Goal: Communication & Community: Participate in discussion

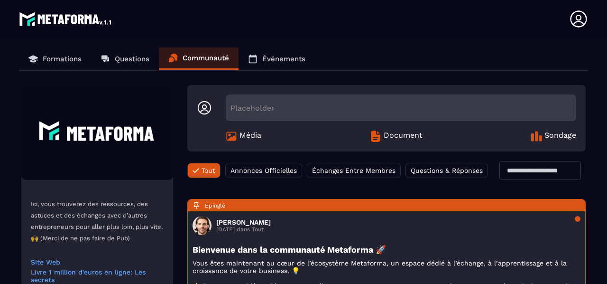
click at [604, 261] on section "Formations Questions Communauté Événements Ici, vous trouverez des ressources, …" at bounding box center [303, 172] width 607 height 268
click at [589, 256] on div "Formations Questions Communauté Événements Ici, vous trouverez des ressources, …" at bounding box center [303, 166] width 588 height 239
click at [275, 100] on div "Placeholder" at bounding box center [401, 107] width 350 height 27
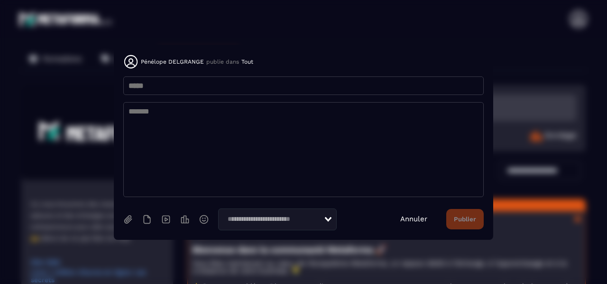
click at [211, 86] on input "Modal window" at bounding box center [303, 85] width 360 height 18
type input "*"
type input "**********"
click at [135, 116] on textarea "Modal window" at bounding box center [303, 149] width 360 height 95
paste textarea "**********"
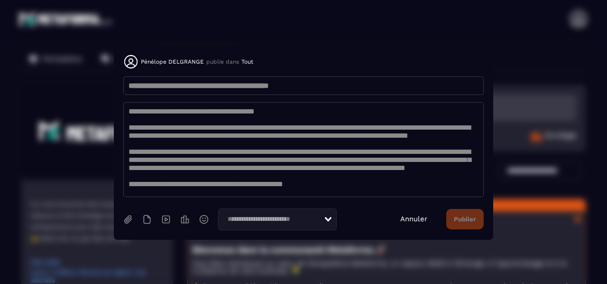
scroll to position [166, 0]
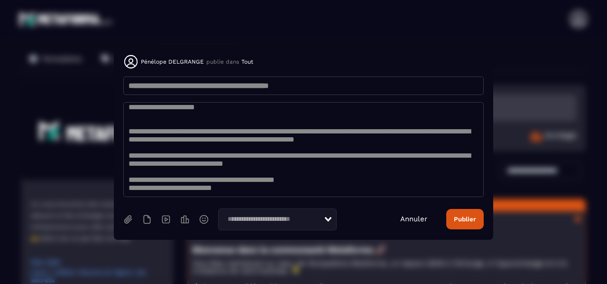
type textarea "**********"
click at [199, 87] on input "**********" at bounding box center [303, 85] width 360 height 18
type input "**********"
click at [328, 116] on textarea "Modal window" at bounding box center [303, 149] width 360 height 95
click at [351, 117] on textarea "Modal window" at bounding box center [303, 149] width 360 height 95
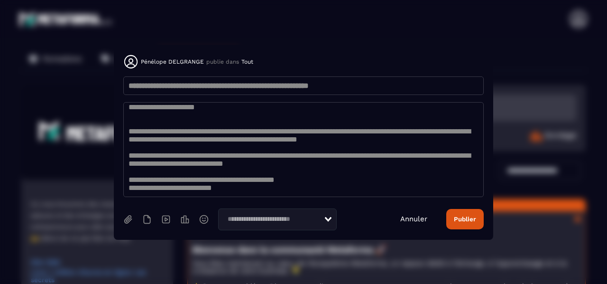
click at [362, 117] on textarea "Modal window" at bounding box center [303, 149] width 360 height 95
click at [332, 216] on div "Loading..." at bounding box center [277, 219] width 119 height 22
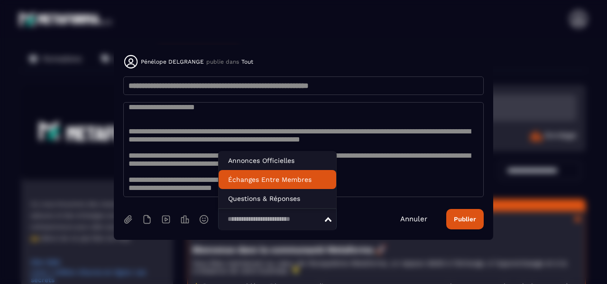
click at [309, 181] on li "Échanges Entre Membres" at bounding box center [278, 179] width 118 height 19
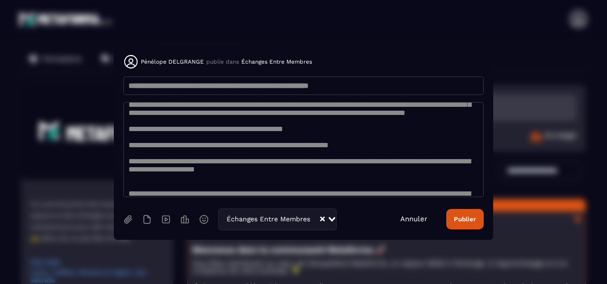
scroll to position [6, 0]
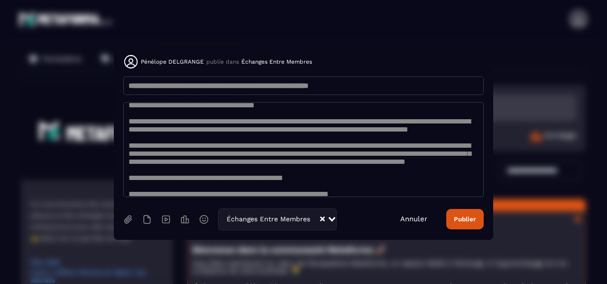
click at [143, 158] on textarea "Modal window" at bounding box center [303, 149] width 360 height 95
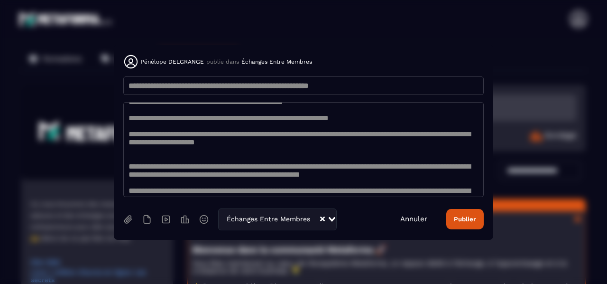
scroll to position [171, 0]
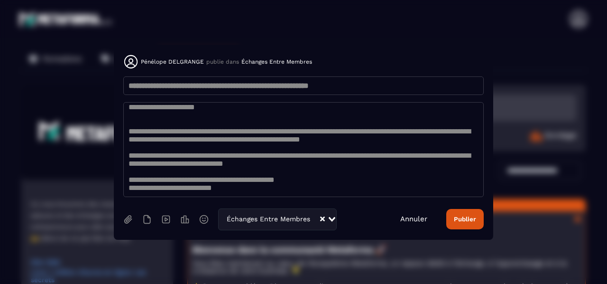
type textarea "**********"
click at [466, 223] on button "Publier" at bounding box center [464, 219] width 37 height 20
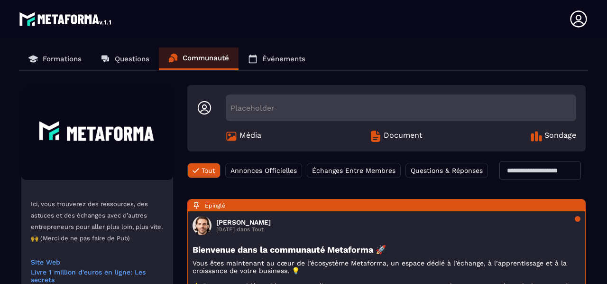
click at [603, 249] on section "Formations Questions Communauté Événements Ici, vous trouverez des ressources, …" at bounding box center [303, 172] width 607 height 268
click at [579, 23] on icon at bounding box center [578, 18] width 19 height 19
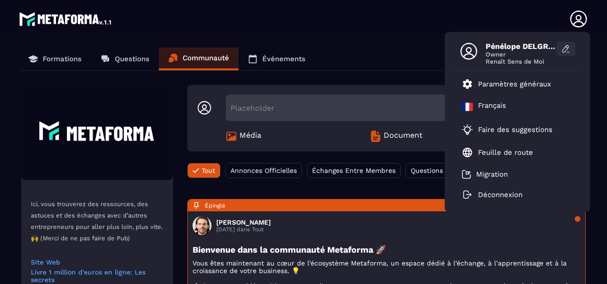
click at [568, 47] on icon at bounding box center [565, 48] width 9 height 9
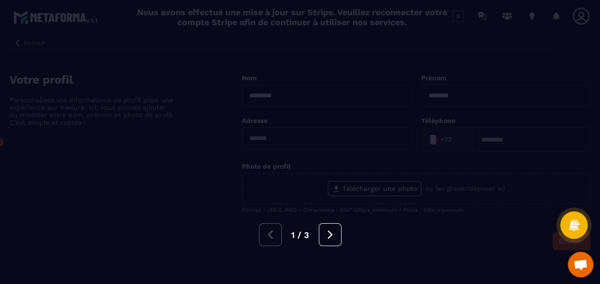
click at [521, 99] on div at bounding box center [300, 142] width 600 height 284
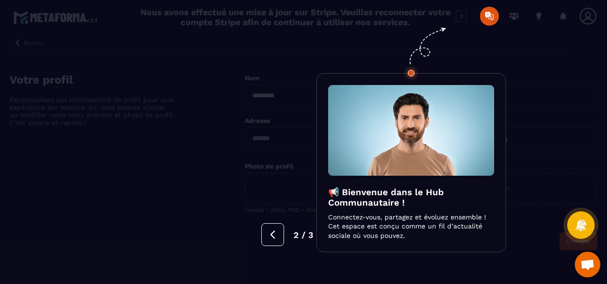
click at [275, 246] on div at bounding box center [303, 142] width 607 height 284
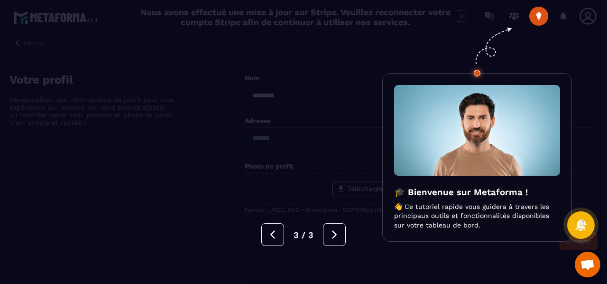
click at [538, 19] on div at bounding box center [303, 142] width 607 height 284
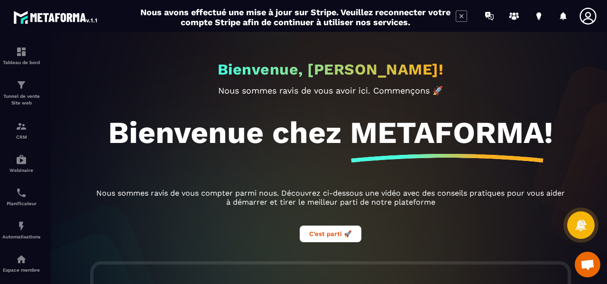
click at [605, 255] on div "Bienvenue, [PERSON_NAME]! Nous sommes ravis de vous avoir ici. Commençons 🚀 Bie…" at bounding box center [331, 158] width 572 height 252
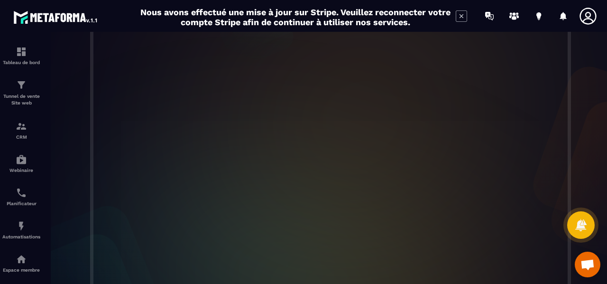
scroll to position [285, 0]
click at [607, 83] on div at bounding box center [331, 137] width 572 height 323
click at [604, 74] on div at bounding box center [331, 137] width 572 height 323
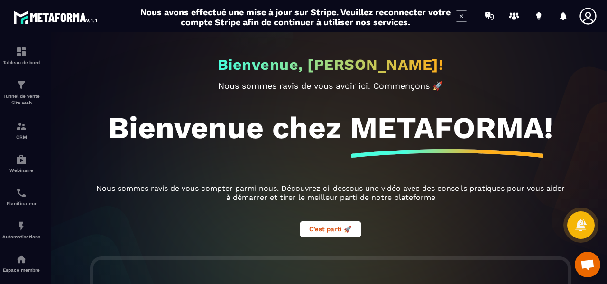
scroll to position [0, 0]
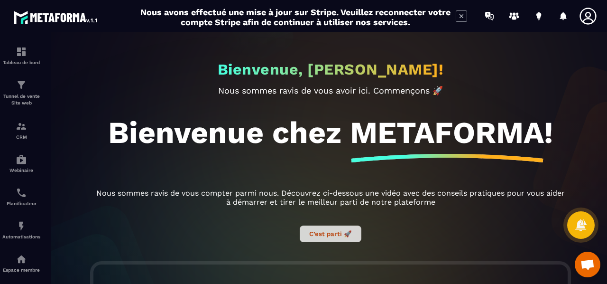
click at [329, 232] on button "C’est parti 🚀" at bounding box center [331, 233] width 62 height 17
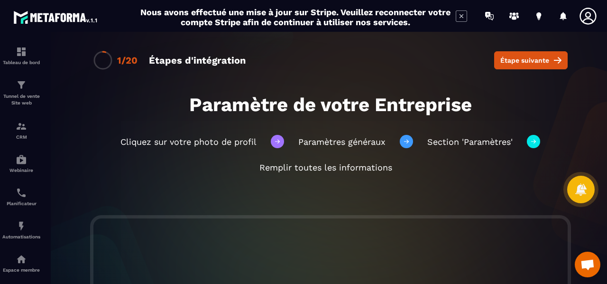
click at [587, 15] on icon at bounding box center [588, 16] width 19 height 19
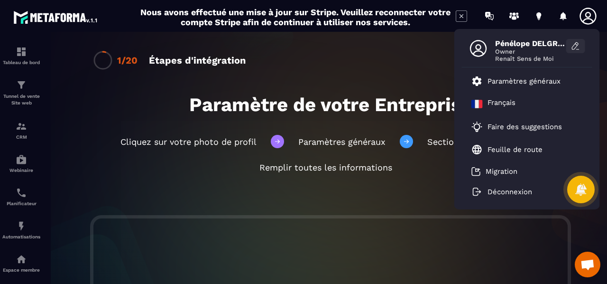
click at [574, 45] on icon at bounding box center [575, 45] width 9 height 9
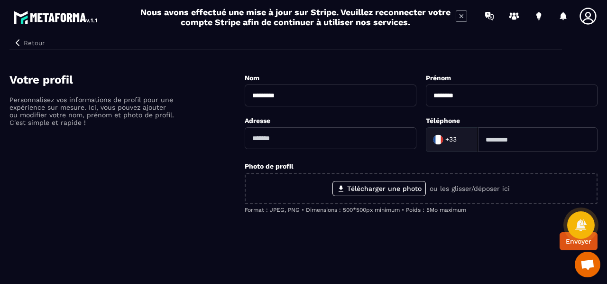
click at [495, 140] on input at bounding box center [537, 139] width 119 height 25
type input "**********"
click at [289, 136] on input "text" at bounding box center [331, 138] width 172 height 22
type input "**********"
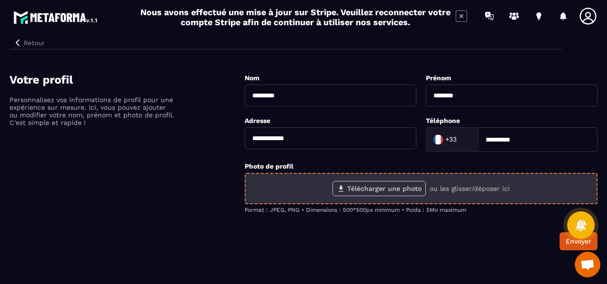
click at [369, 186] on label "Télécharger une photo" at bounding box center [378, 188] width 93 height 15
click at [0, 0] on input "Télécharger une photo" at bounding box center [0, 0] width 0 height 0
